Goal: Information Seeking & Learning: Learn about a topic

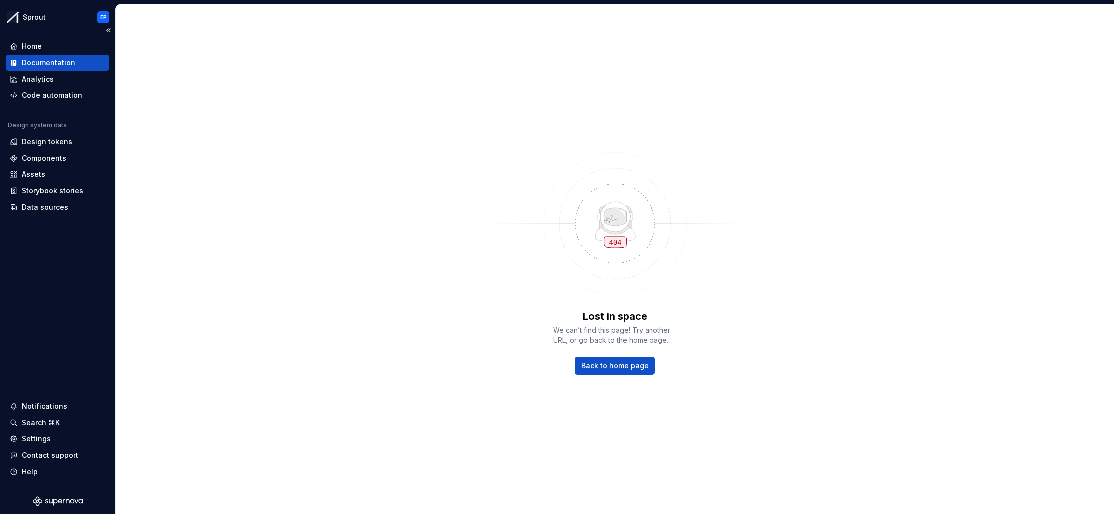
click at [56, 64] on div "Documentation" at bounding box center [48, 63] width 53 height 10
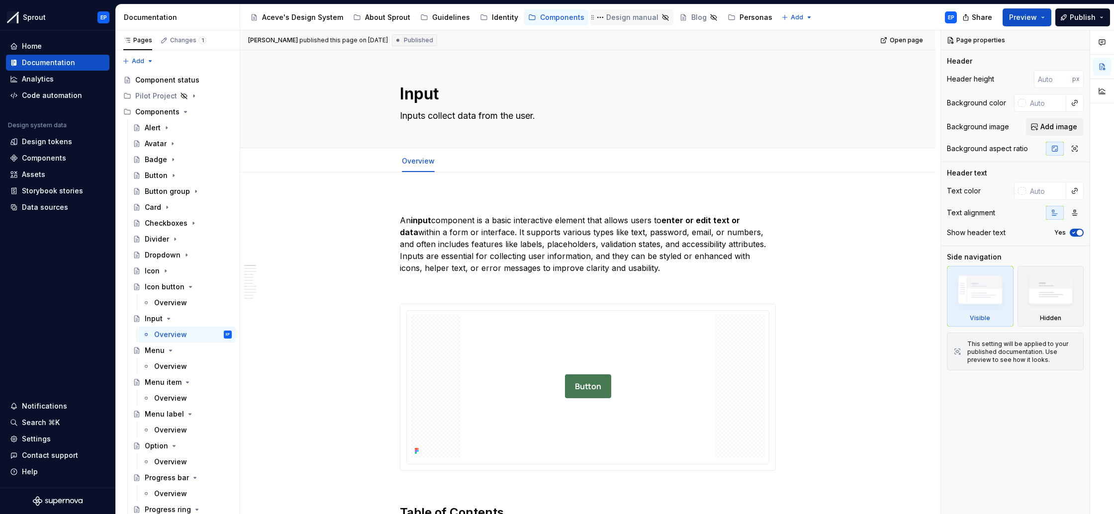
click at [625, 18] on div "Design manual" at bounding box center [632, 17] width 52 height 10
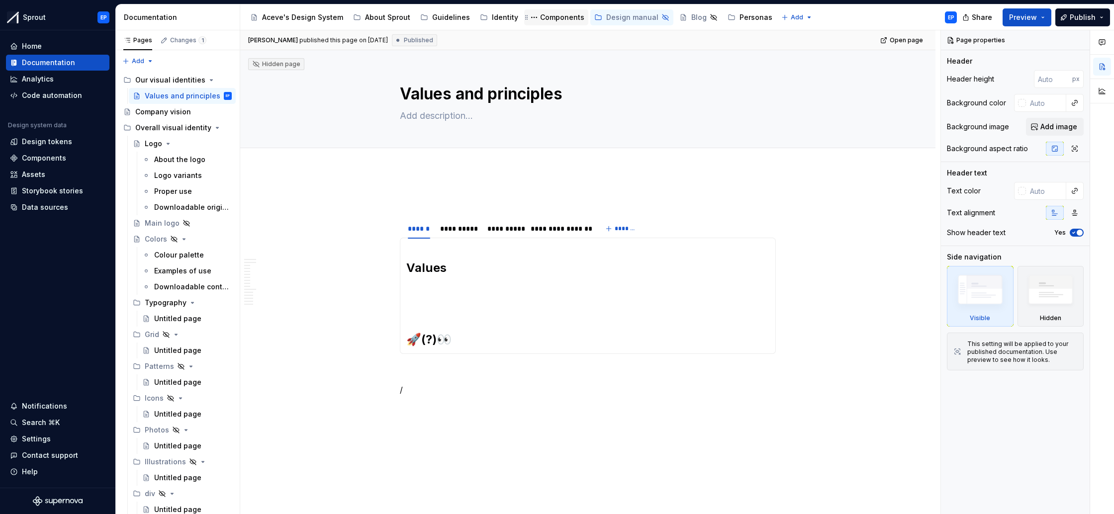
click at [544, 19] on div "Components" at bounding box center [562, 17] width 44 height 10
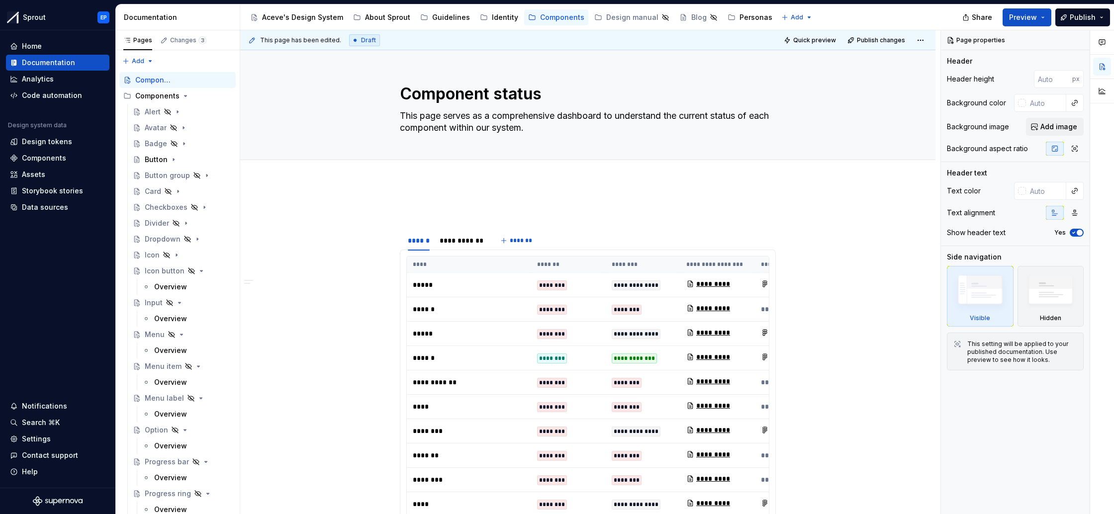
type textarea "*"
type input "#E1FFAE"
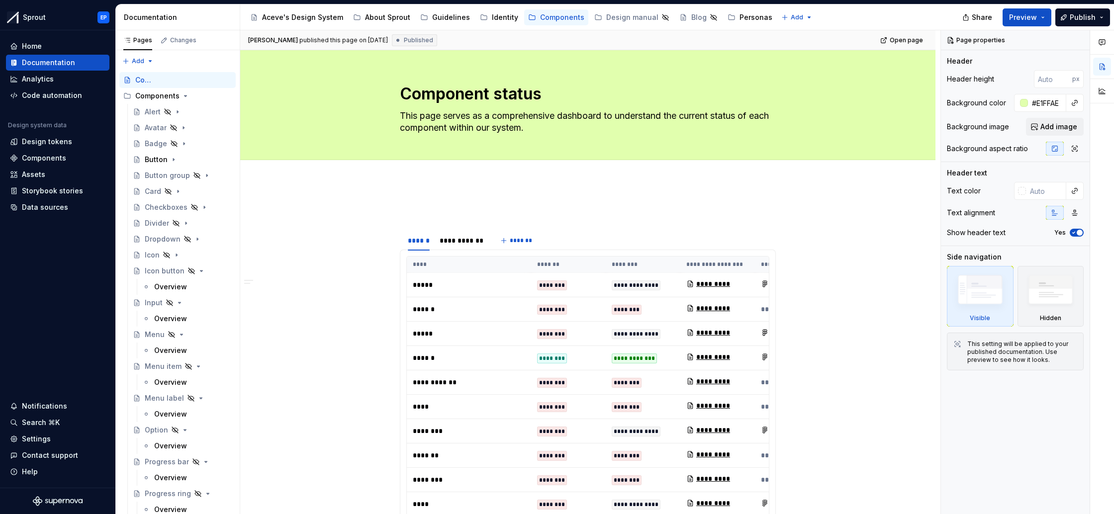
type textarea "*"
